Goal: Information Seeking & Learning: Learn about a topic

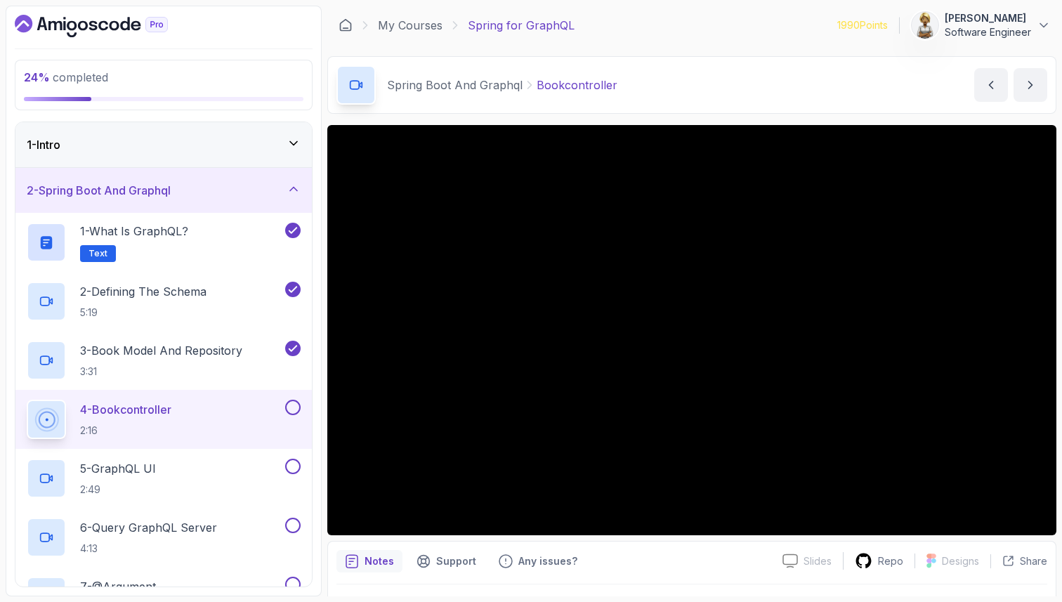
scroll to position [37, 0]
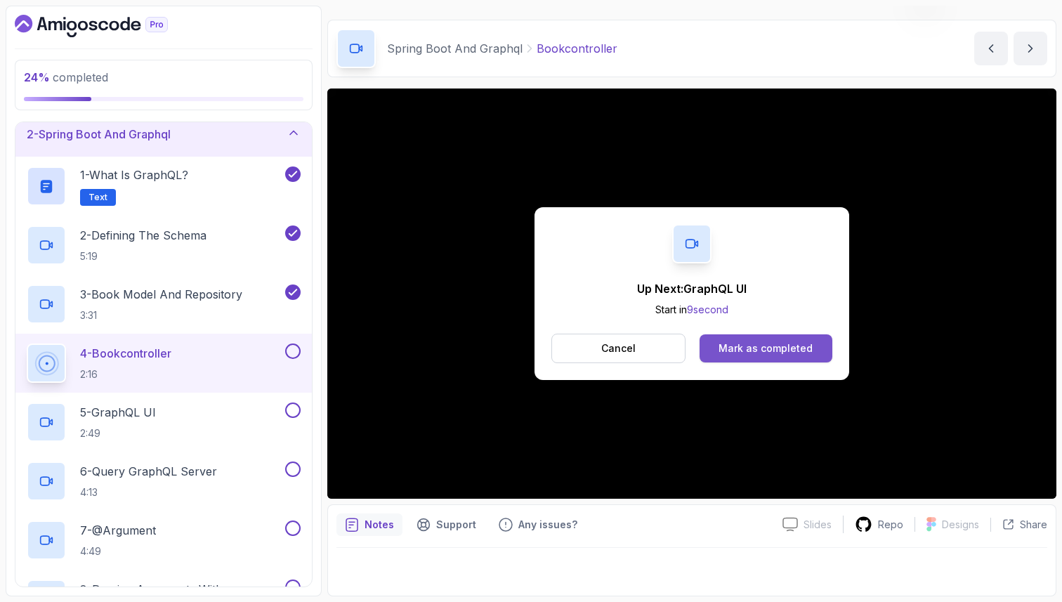
click at [782, 334] on button "Mark as completed" at bounding box center [765, 348] width 133 height 28
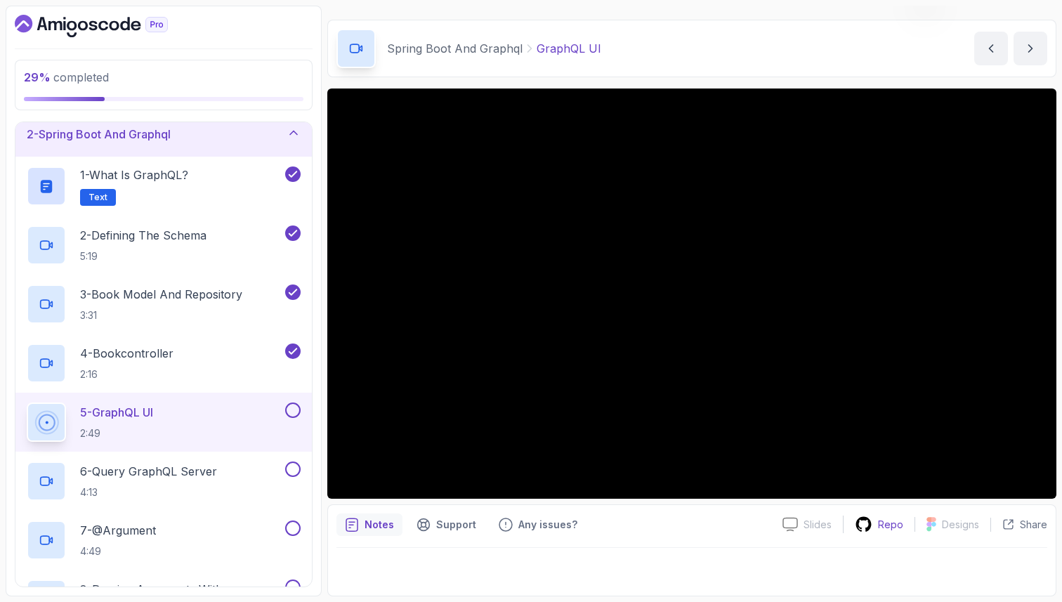
click at [885, 527] on p "Repo" at bounding box center [890, 525] width 25 height 14
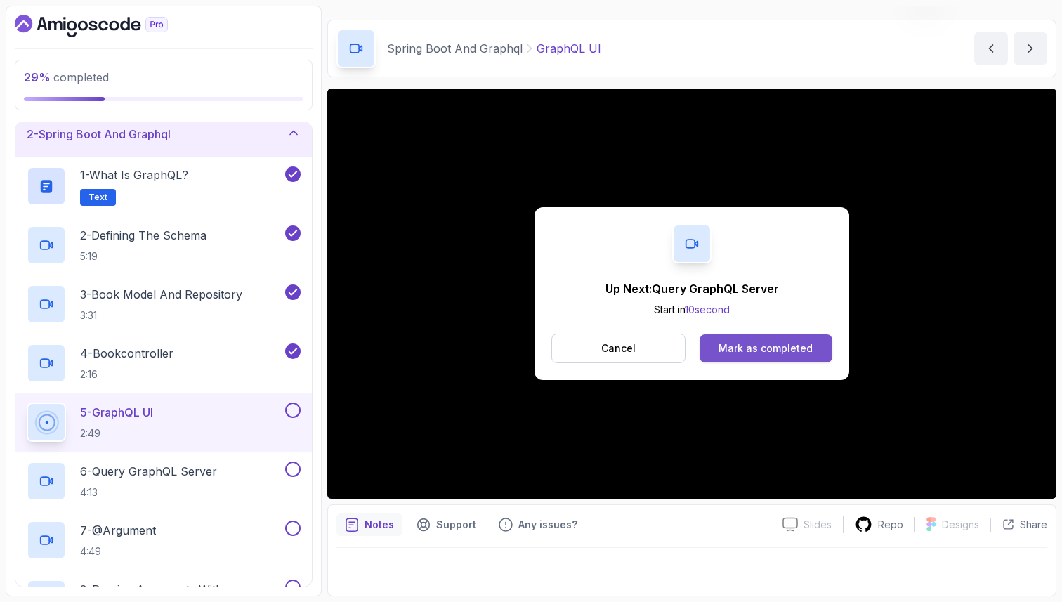
click at [792, 347] on div "Mark as completed" at bounding box center [765, 348] width 94 height 14
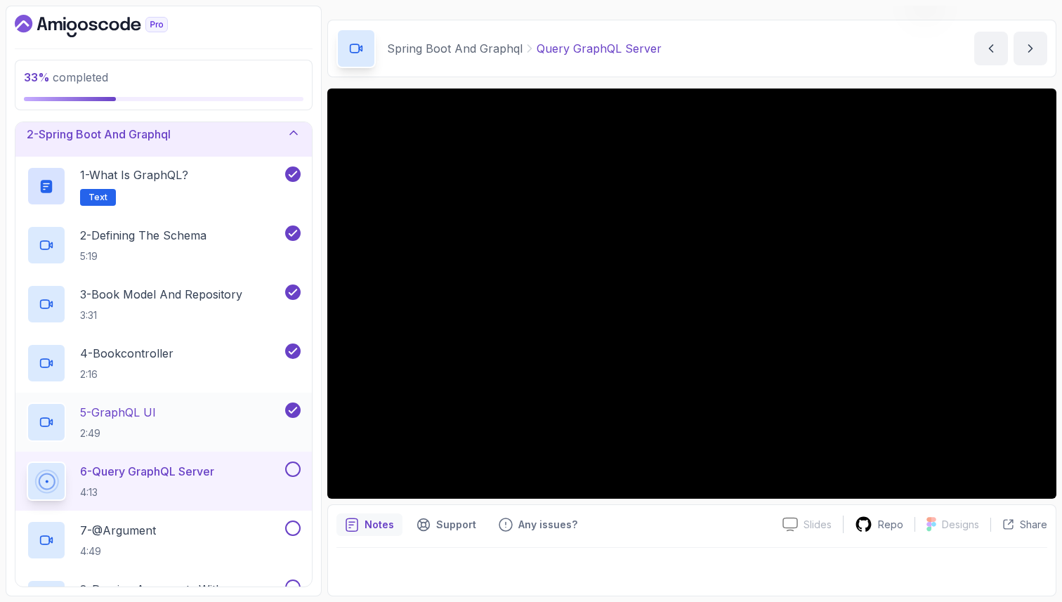
click at [193, 414] on div "5 - GraphQL UI 2:49" at bounding box center [155, 421] width 256 height 39
